Goal: Task Accomplishment & Management: Manage account settings

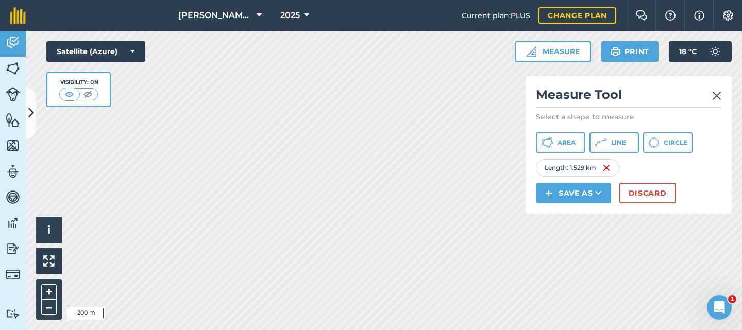
drag, startPoint x: 0, startPoint y: 0, endPoint x: 719, endPoint y: 94, distance: 725.3
click at [719, 94] on img at bounding box center [716, 96] width 9 height 12
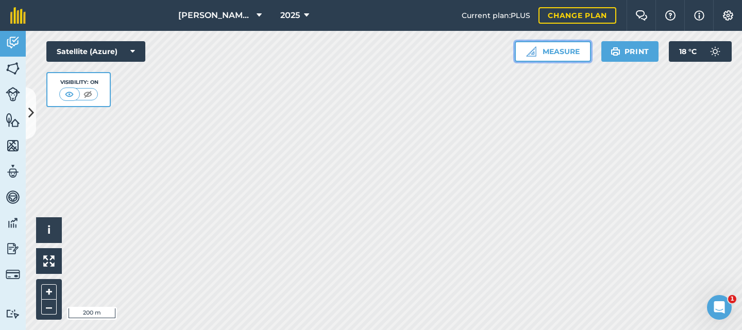
click at [553, 47] on button "Measure" at bounding box center [553, 51] width 76 height 21
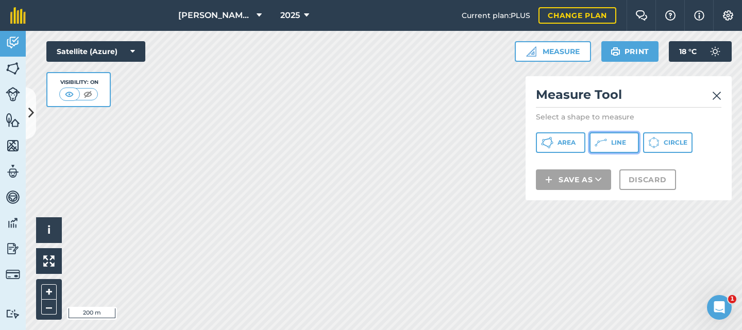
click at [616, 143] on span "Line" at bounding box center [618, 143] width 15 height 8
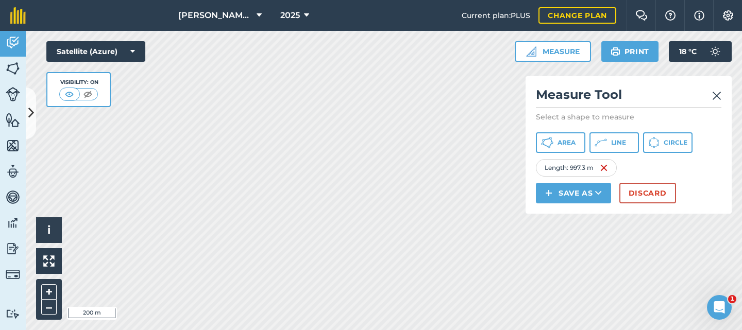
click at [719, 95] on img at bounding box center [716, 96] width 9 height 12
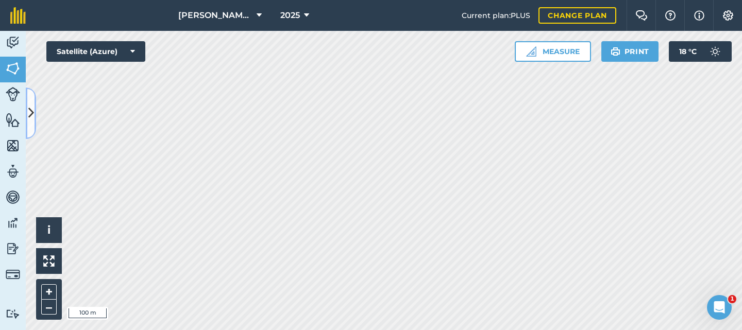
click at [29, 110] on icon at bounding box center [31, 113] width 6 height 18
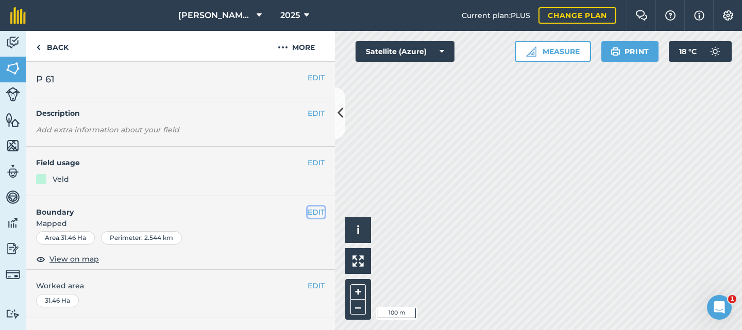
click at [308, 214] on button "EDIT" at bounding box center [316, 212] width 17 height 11
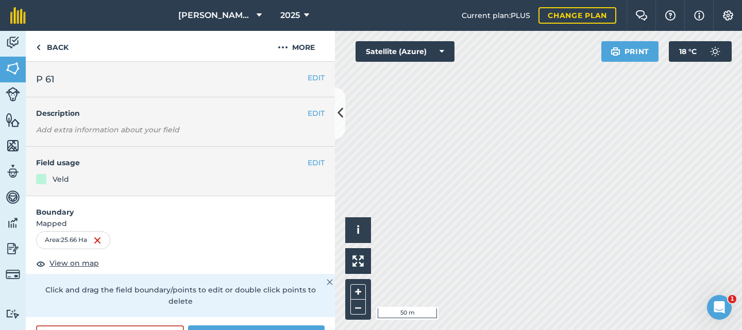
scroll to position [52, 0]
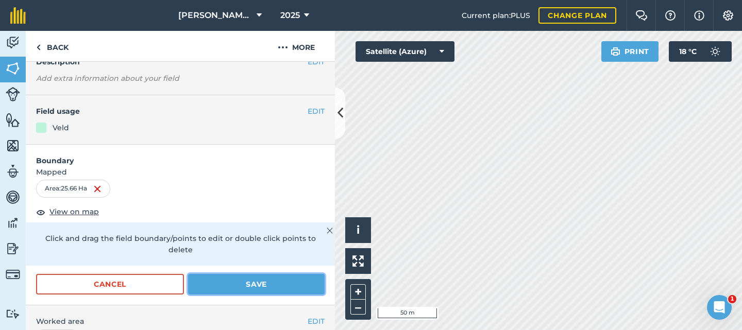
click at [226, 276] on button "Save" at bounding box center [256, 284] width 137 height 21
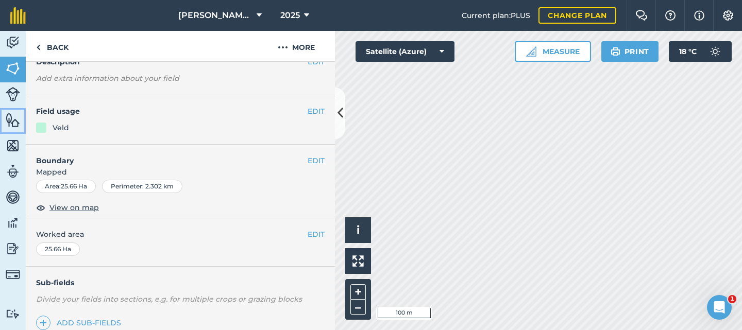
click at [10, 127] on link "Features" at bounding box center [13, 121] width 26 height 26
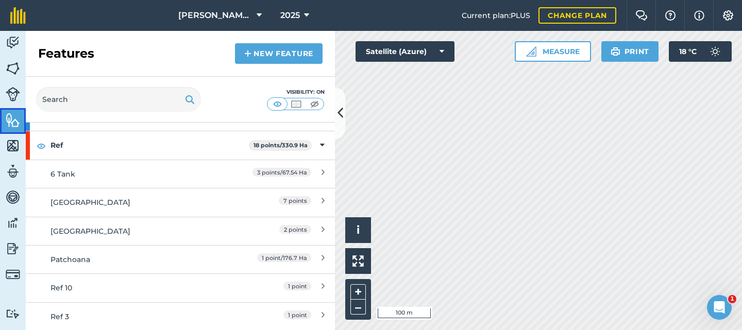
scroll to position [103, 0]
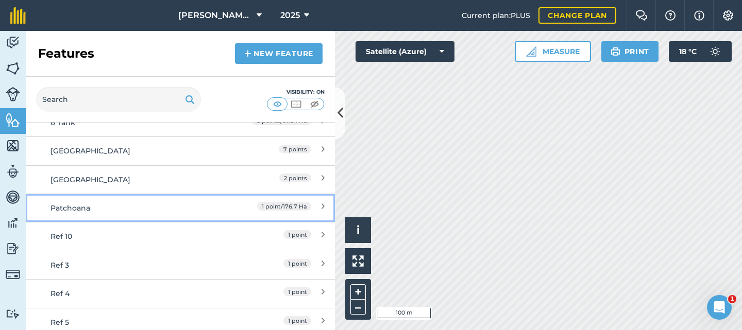
click at [312, 204] on div "1 point / 176.7 Ha" at bounding box center [278, 207] width 91 height 11
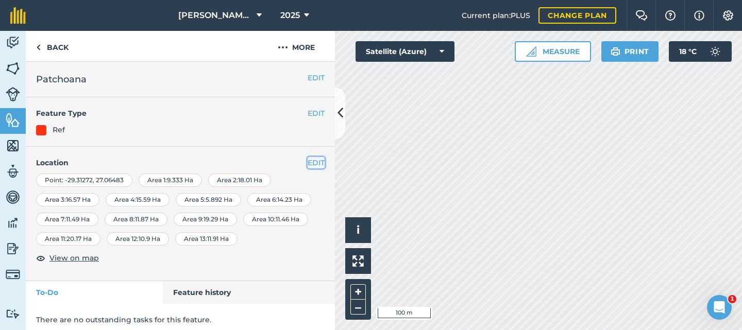
click at [313, 161] on button "EDIT" at bounding box center [316, 162] width 17 height 11
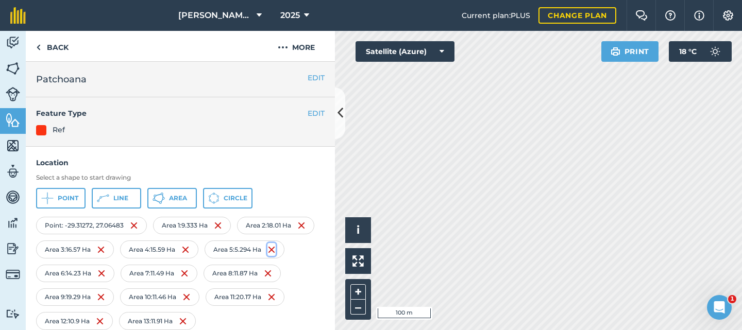
click at [267, 256] on img at bounding box center [271, 250] width 8 height 12
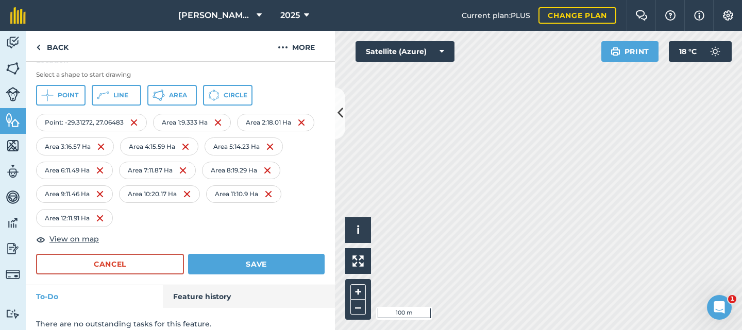
scroll to position [113, 0]
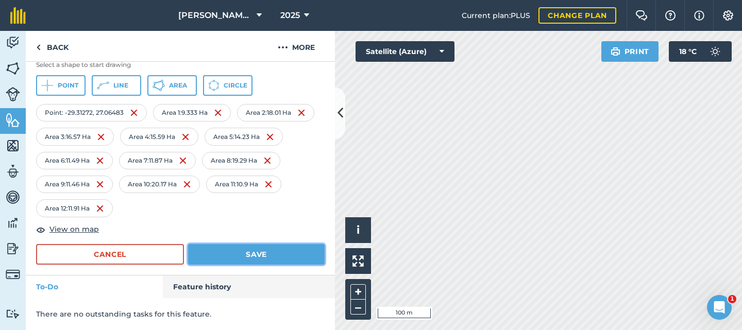
click at [248, 250] on button "Save" at bounding box center [256, 254] width 137 height 21
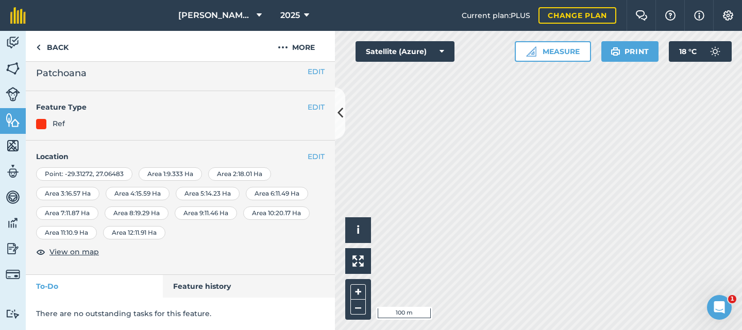
scroll to position [6, 0]
click at [12, 66] on img at bounding box center [13, 68] width 14 height 15
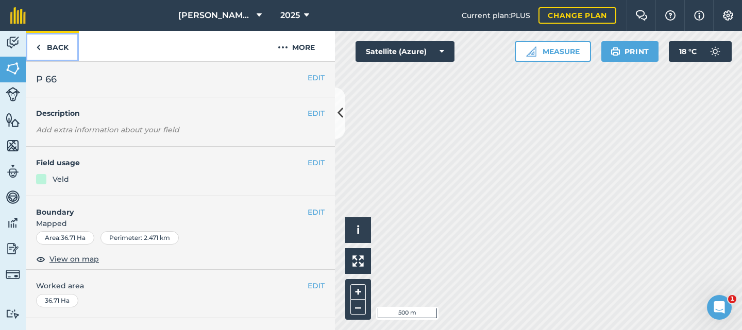
click at [40, 46] on img at bounding box center [38, 47] width 5 height 12
click at [11, 70] on img at bounding box center [13, 68] width 14 height 15
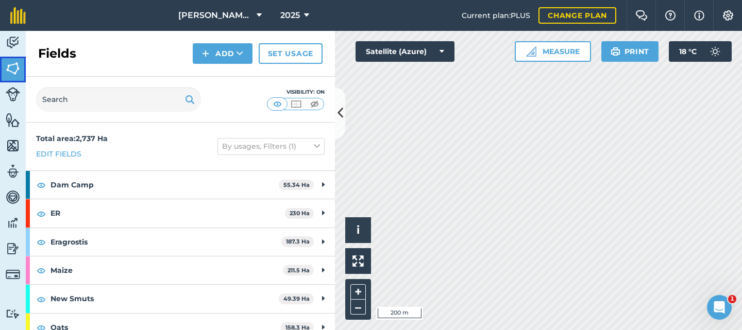
click at [13, 75] on img at bounding box center [13, 68] width 14 height 15
click at [210, 53] on button "Add" at bounding box center [223, 53] width 60 height 21
click at [217, 78] on link "Draw" at bounding box center [222, 76] width 57 height 23
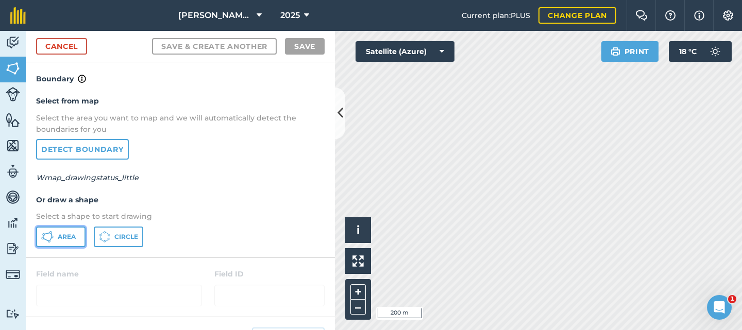
click at [57, 240] on button "Area" at bounding box center [60, 237] width 49 height 21
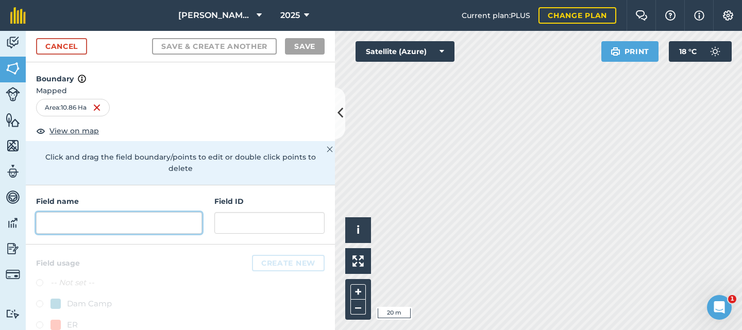
click at [96, 225] on input "text" at bounding box center [119, 223] width 166 height 22
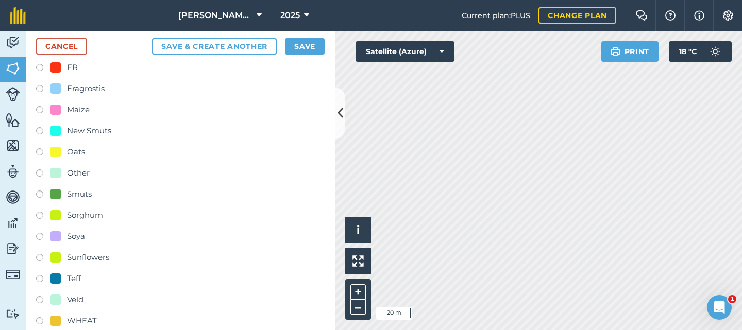
scroll to position [274, 0]
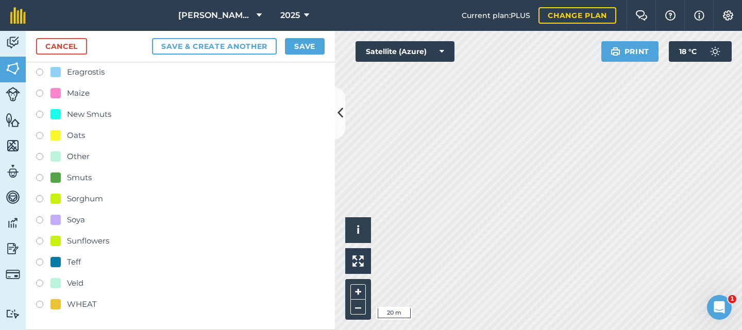
type input "P 60 A"
click at [38, 284] on label at bounding box center [43, 285] width 14 height 10
radio input "true"
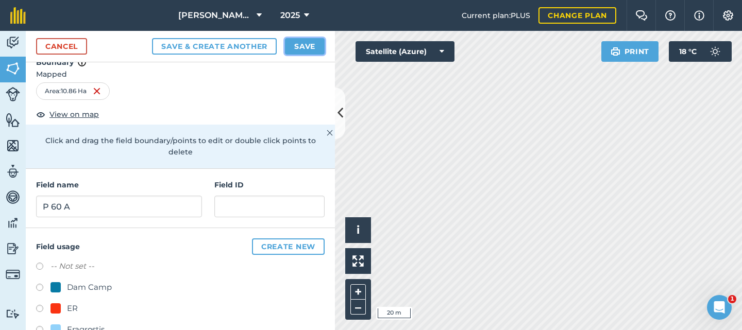
click at [300, 47] on button "Save" at bounding box center [305, 46] width 40 height 16
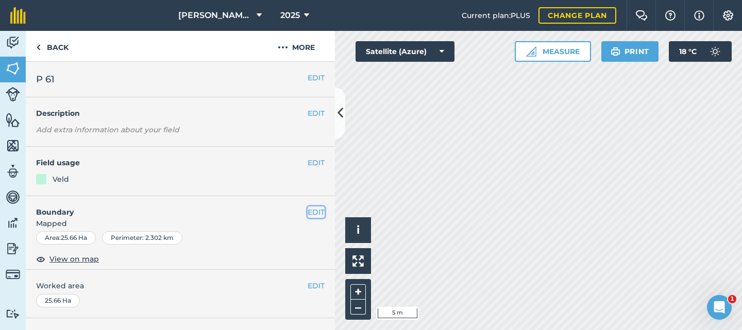
click at [308, 216] on button "EDIT" at bounding box center [316, 212] width 17 height 11
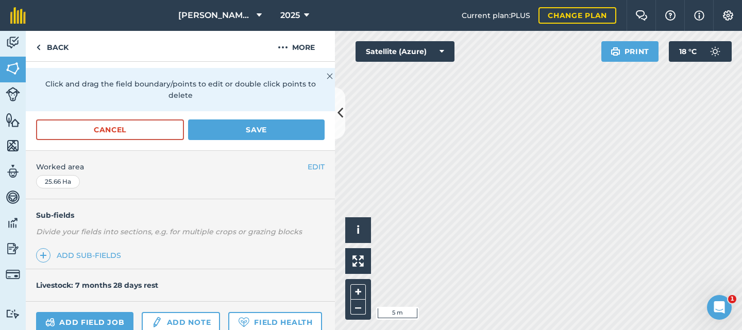
scroll to position [258, 0]
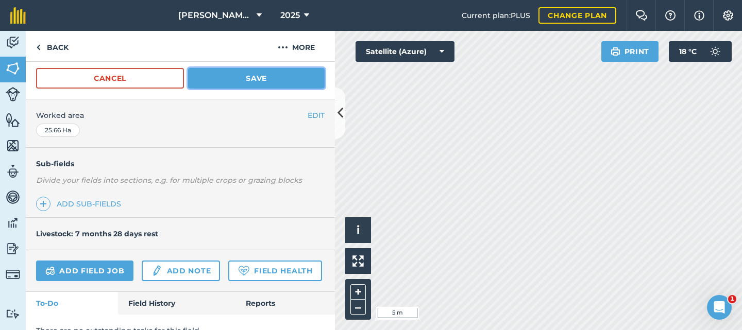
click at [259, 73] on button "Save" at bounding box center [256, 78] width 137 height 21
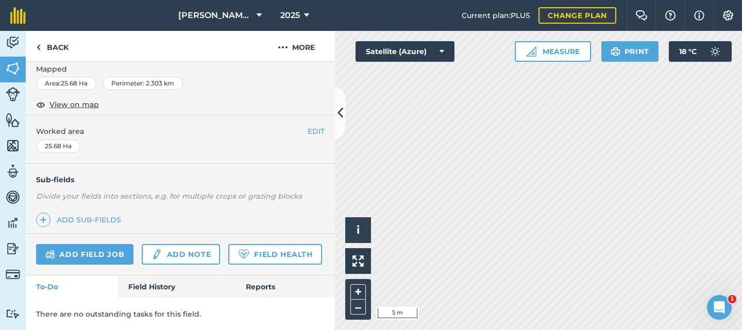
scroll to position [216, 0]
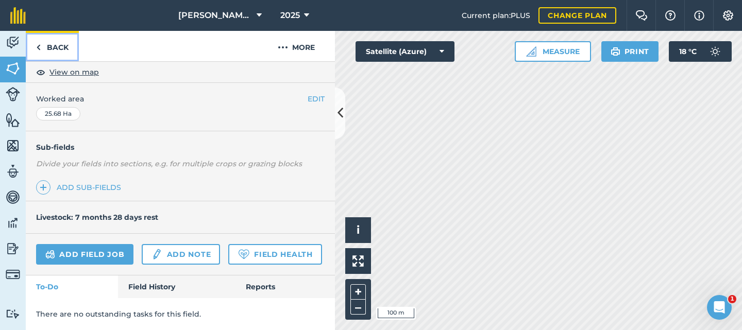
click at [62, 43] on link "Back" at bounding box center [52, 46] width 53 height 30
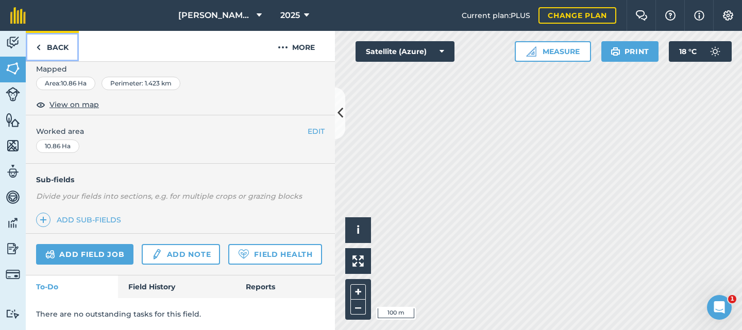
scroll to position [183, 0]
click at [339, 115] on icon at bounding box center [340, 113] width 6 height 18
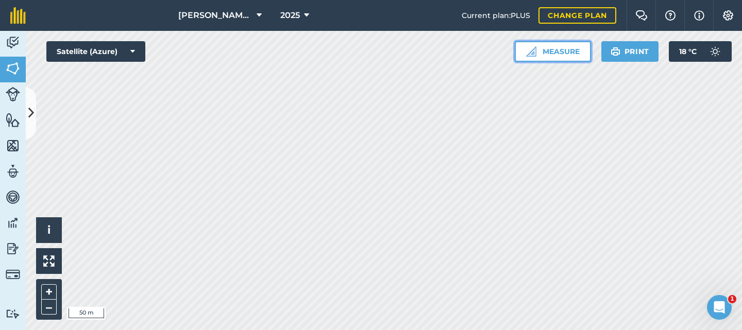
click at [572, 55] on button "Measure" at bounding box center [553, 51] width 76 height 21
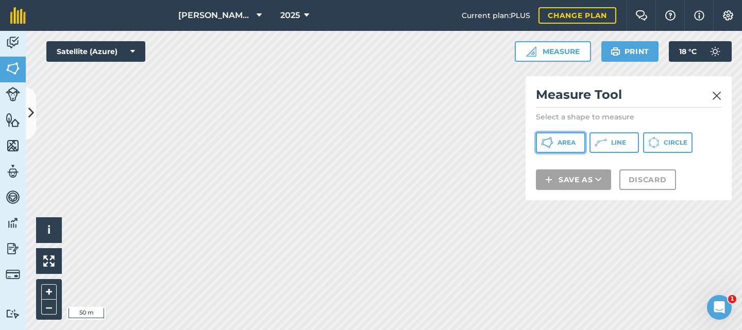
click at [561, 149] on button "Area" at bounding box center [560, 142] width 49 height 21
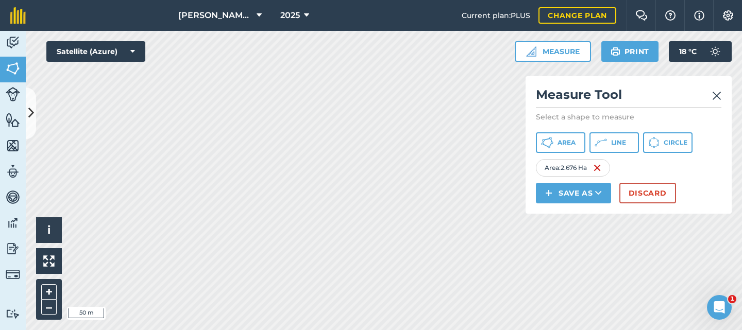
click at [716, 95] on img at bounding box center [716, 96] width 9 height 12
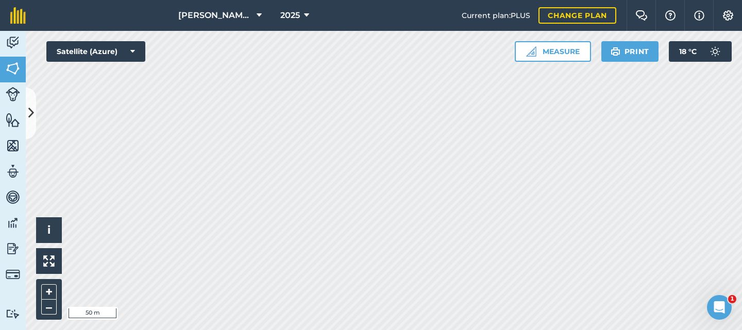
click at [247, 330] on html "[PERSON_NAME] Farms 2025 Current plan : PLUS Change plan Farm Chat Help Info Se…" at bounding box center [371, 165] width 742 height 330
click at [29, 111] on icon at bounding box center [31, 113] width 6 height 18
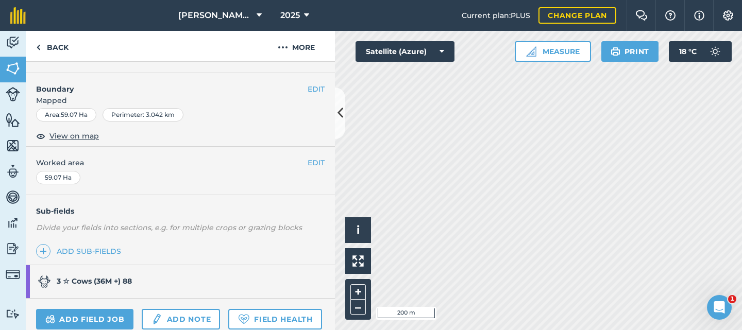
scroll to position [72, 0]
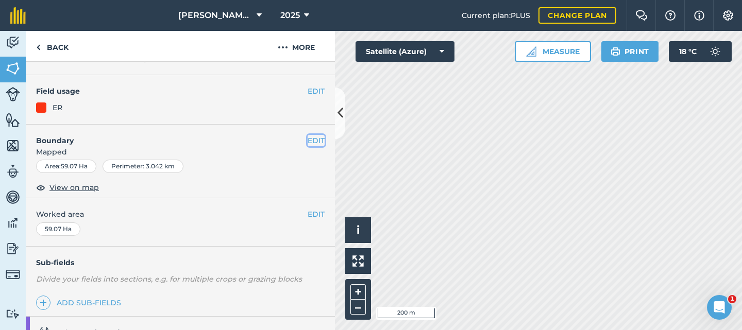
click at [308, 137] on button "EDIT" at bounding box center [316, 140] width 17 height 11
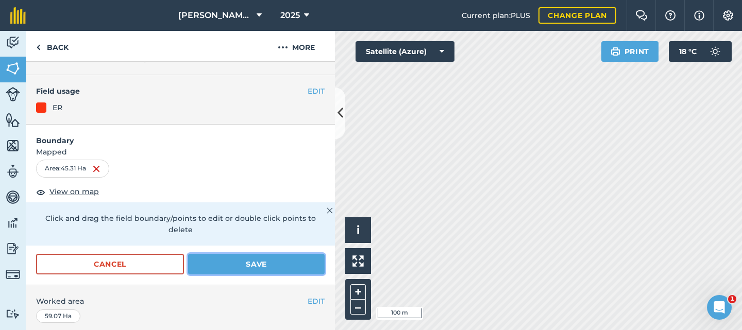
click at [246, 266] on button "Save" at bounding box center [256, 264] width 137 height 21
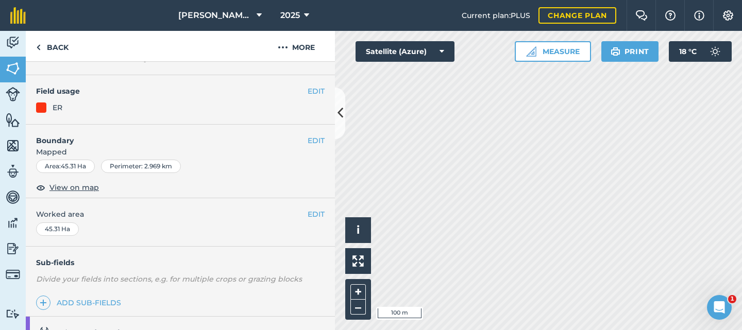
scroll to position [0, 0]
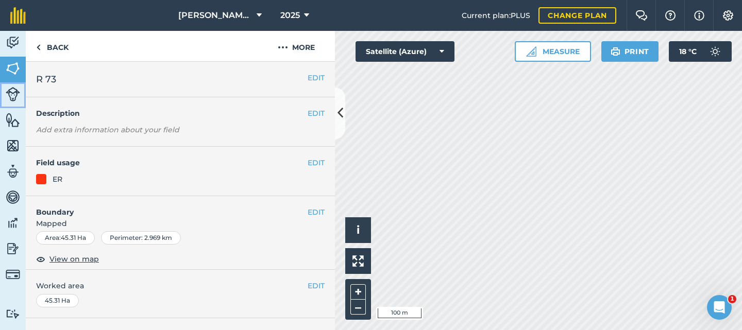
click at [5, 95] on link "Livestock" at bounding box center [13, 95] width 26 height 26
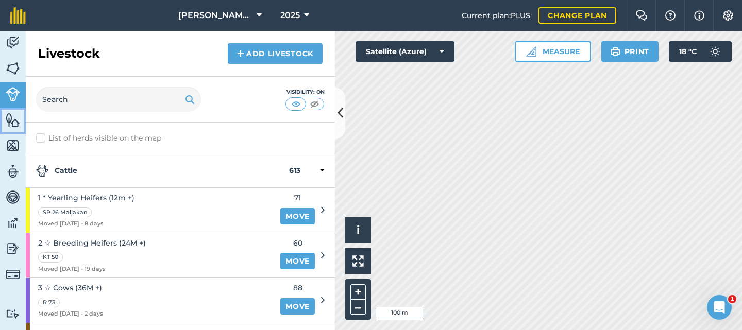
click at [11, 123] on img at bounding box center [13, 119] width 14 height 15
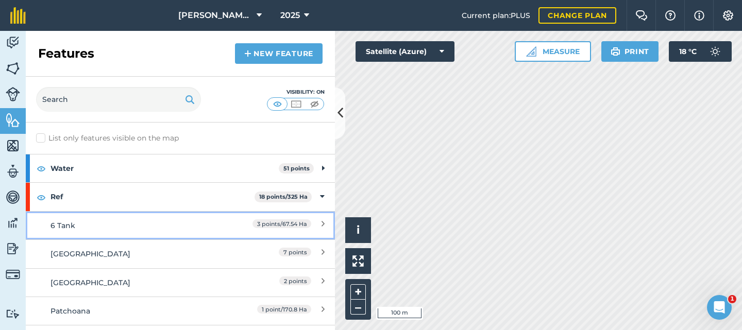
click at [321, 225] on icon at bounding box center [322, 225] width 3 height 11
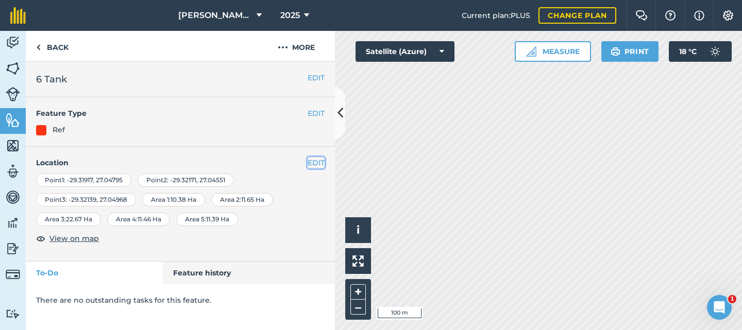
click at [312, 165] on button "EDIT" at bounding box center [316, 162] width 17 height 11
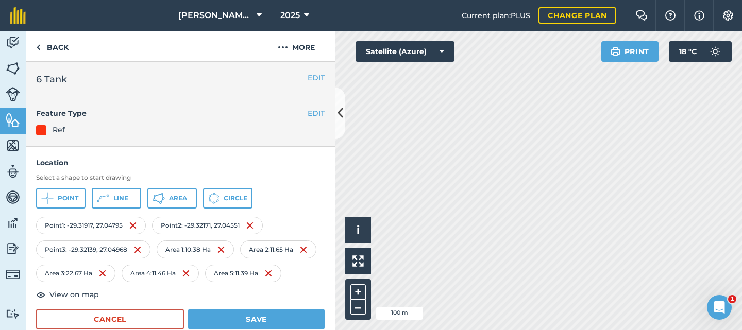
scroll to position [52, 0]
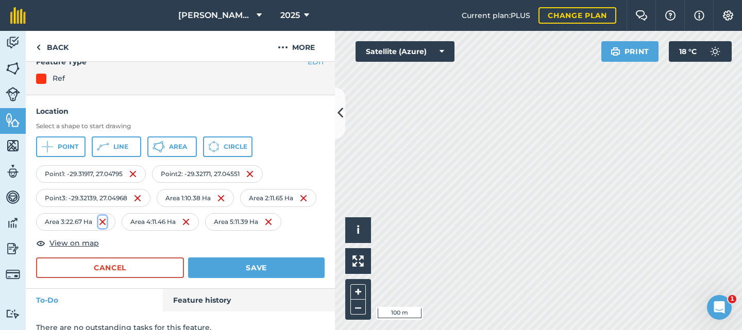
click at [107, 225] on img at bounding box center [102, 222] width 8 height 12
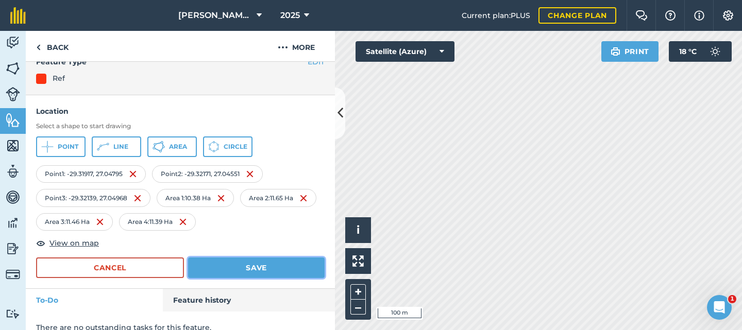
click at [280, 267] on button "Save" at bounding box center [256, 268] width 137 height 21
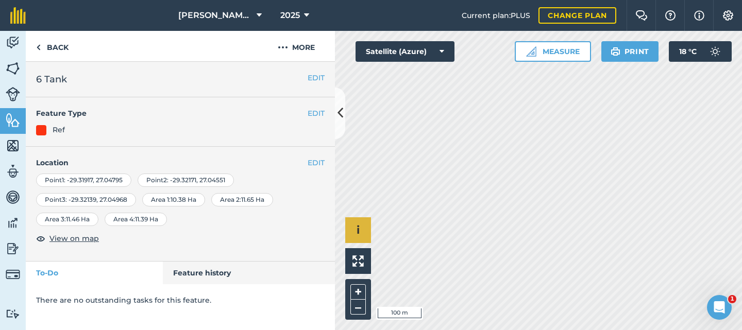
scroll to position [0, 0]
click at [16, 67] on img at bounding box center [13, 68] width 14 height 15
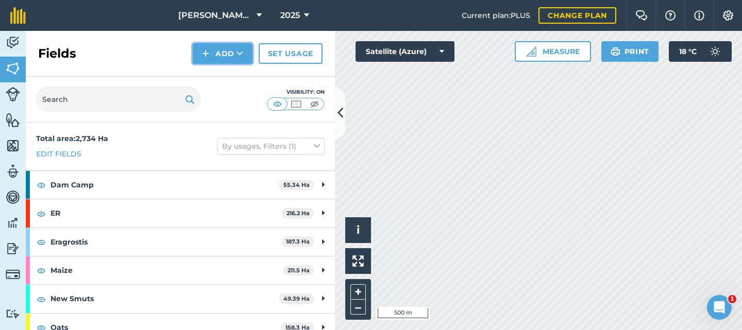
click at [232, 49] on button "Add" at bounding box center [223, 53] width 60 height 21
click at [223, 72] on link "Draw" at bounding box center [222, 76] width 57 height 23
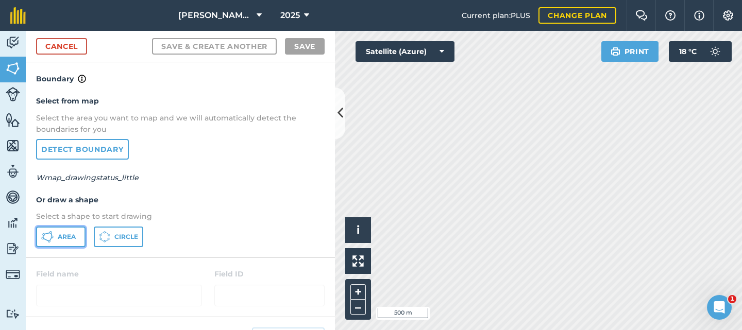
click at [54, 231] on button "Area" at bounding box center [60, 237] width 49 height 21
click at [520, 330] on html "[PERSON_NAME] Farms 2025 Current plan : PLUS Change plan Farm Chat Help Info Se…" at bounding box center [371, 165] width 742 height 330
click at [527, 330] on html "[PERSON_NAME] Farms 2025 Current plan : PLUS Change plan Farm Chat Help Info Se…" at bounding box center [371, 165] width 742 height 330
click at [500, 330] on html "[PERSON_NAME] Farms 2025 Current plan : PLUS Change plan Farm Chat Help Info Se…" at bounding box center [371, 165] width 742 height 330
click at [487, 330] on html "[PERSON_NAME] Farms 2025 Current plan : PLUS Change plan Farm Chat Help Info Se…" at bounding box center [371, 165] width 742 height 330
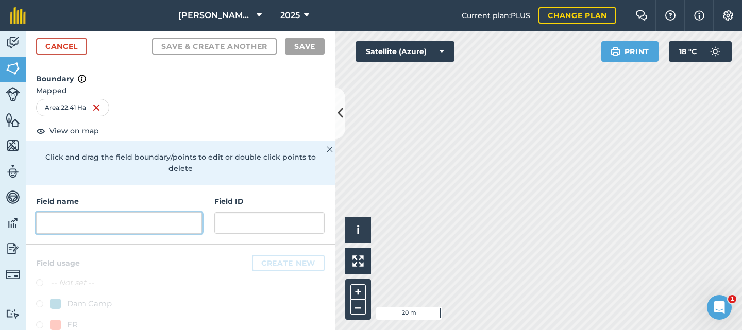
click at [174, 215] on input "text" at bounding box center [119, 223] width 166 height 22
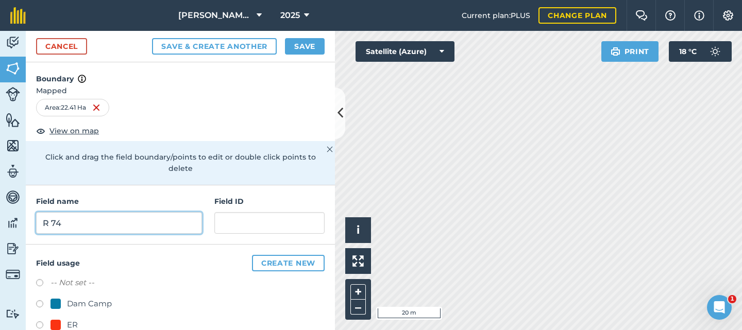
type input "R 74"
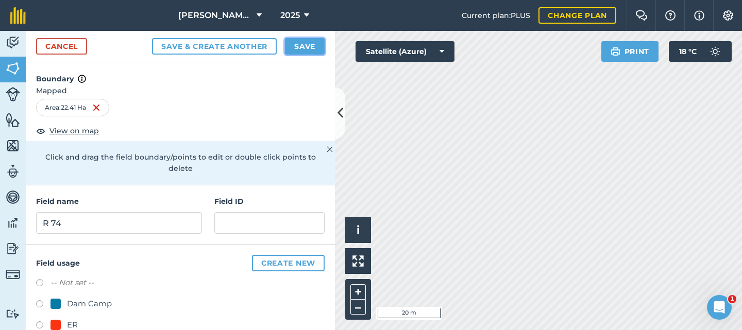
click at [314, 41] on button "Save" at bounding box center [305, 46] width 40 height 16
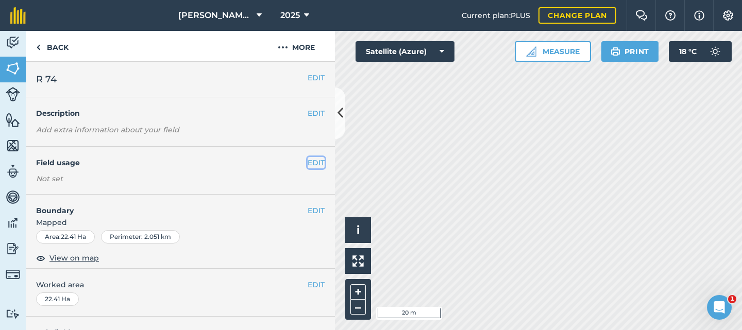
click at [308, 162] on button "EDIT" at bounding box center [316, 162] width 17 height 11
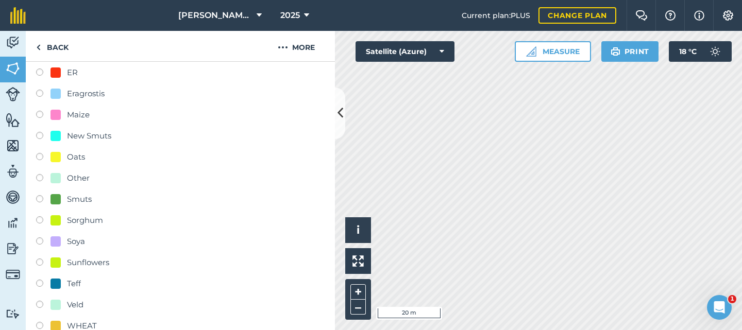
scroll to position [206, 0]
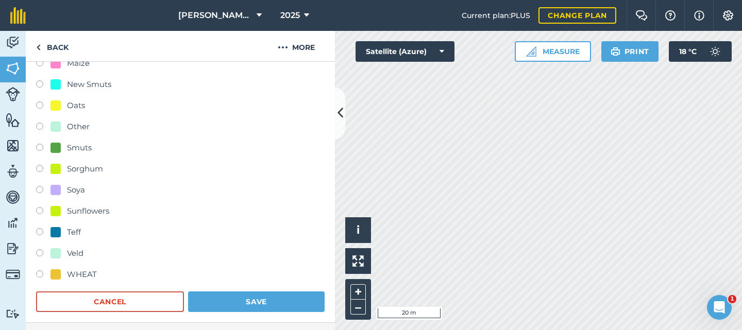
click at [42, 256] on label at bounding box center [43, 254] width 14 height 10
radio input "true"
radio input "false"
click at [232, 299] on button "Save" at bounding box center [256, 302] width 137 height 21
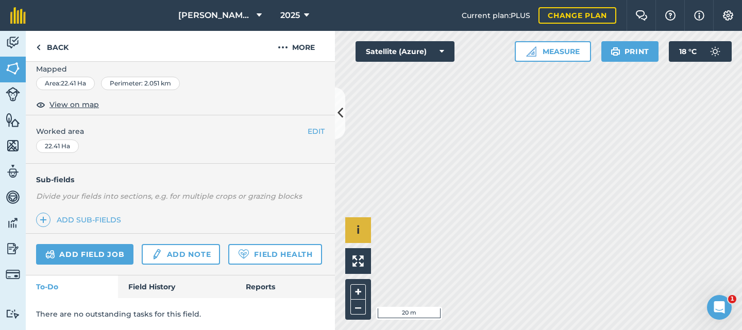
scroll to position [183, 0]
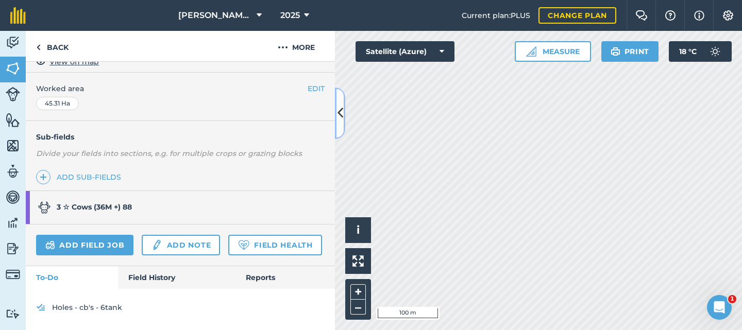
click at [342, 107] on icon at bounding box center [340, 113] width 6 height 18
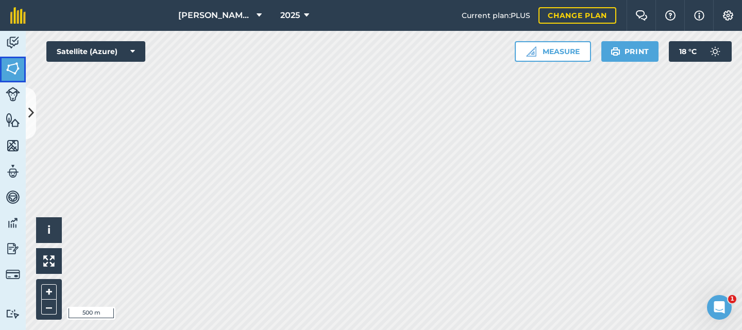
click at [14, 67] on img at bounding box center [13, 68] width 14 height 15
click at [331, 330] on html "[PERSON_NAME] Farms 2025 Current plan : PLUS Change plan Farm Chat Help Info Se…" at bounding box center [371, 165] width 742 height 330
click at [385, 330] on html "[PERSON_NAME] Farms 2025 Current plan : PLUS Change plan Farm Chat Help Info Se…" at bounding box center [371, 165] width 742 height 330
click at [35, 111] on button at bounding box center [31, 114] width 10 height 52
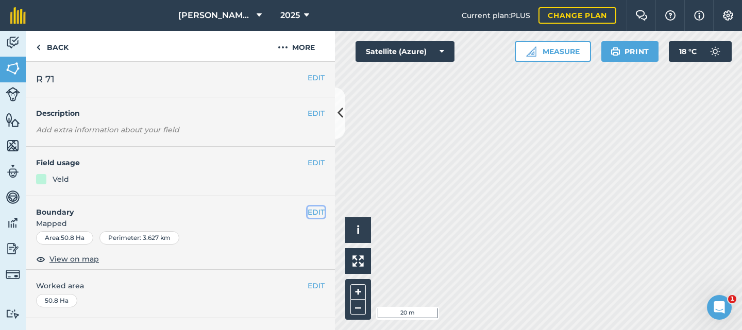
click at [310, 213] on button "EDIT" at bounding box center [316, 212] width 17 height 11
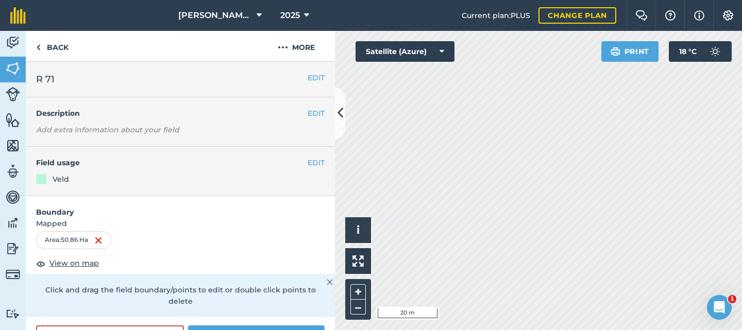
scroll to position [103, 0]
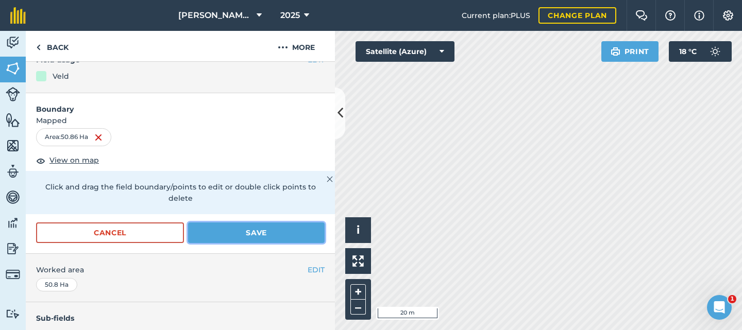
click at [227, 232] on button "Save" at bounding box center [256, 233] width 137 height 21
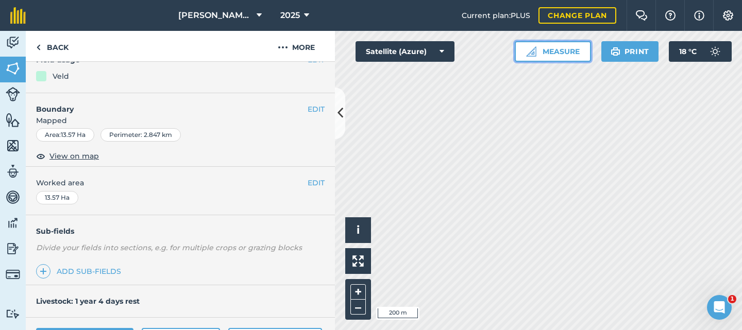
click at [574, 53] on button "Measure" at bounding box center [553, 51] width 76 height 21
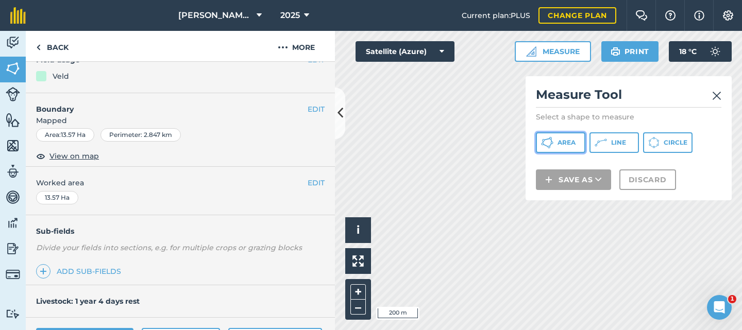
click at [573, 144] on span "Area" at bounding box center [566, 143] width 18 height 8
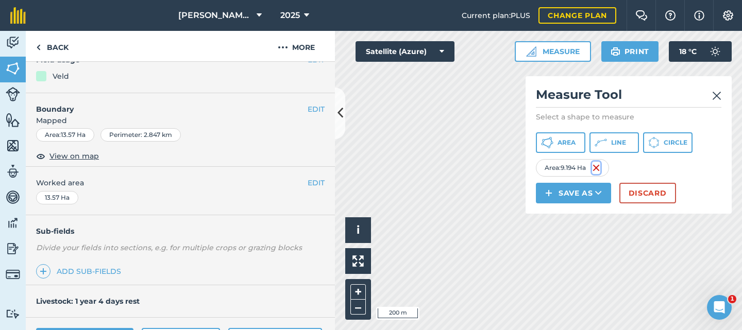
click at [597, 165] on img at bounding box center [596, 168] width 8 height 12
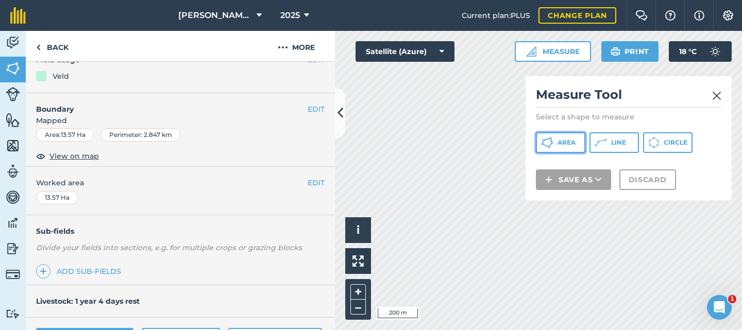
click at [557, 140] on span "Area" at bounding box center [566, 143] width 18 height 8
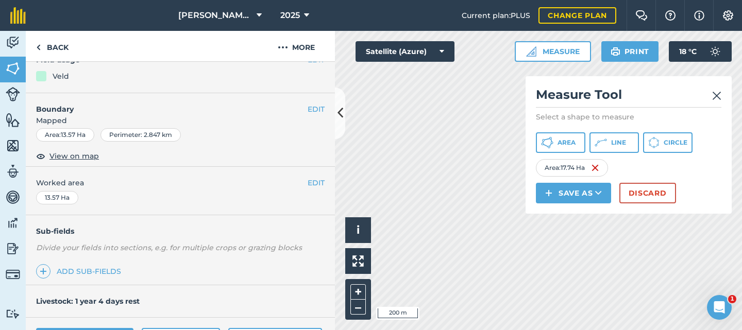
click at [717, 97] on img at bounding box center [716, 96] width 9 height 12
